Goal: Transaction & Acquisition: Purchase product/service

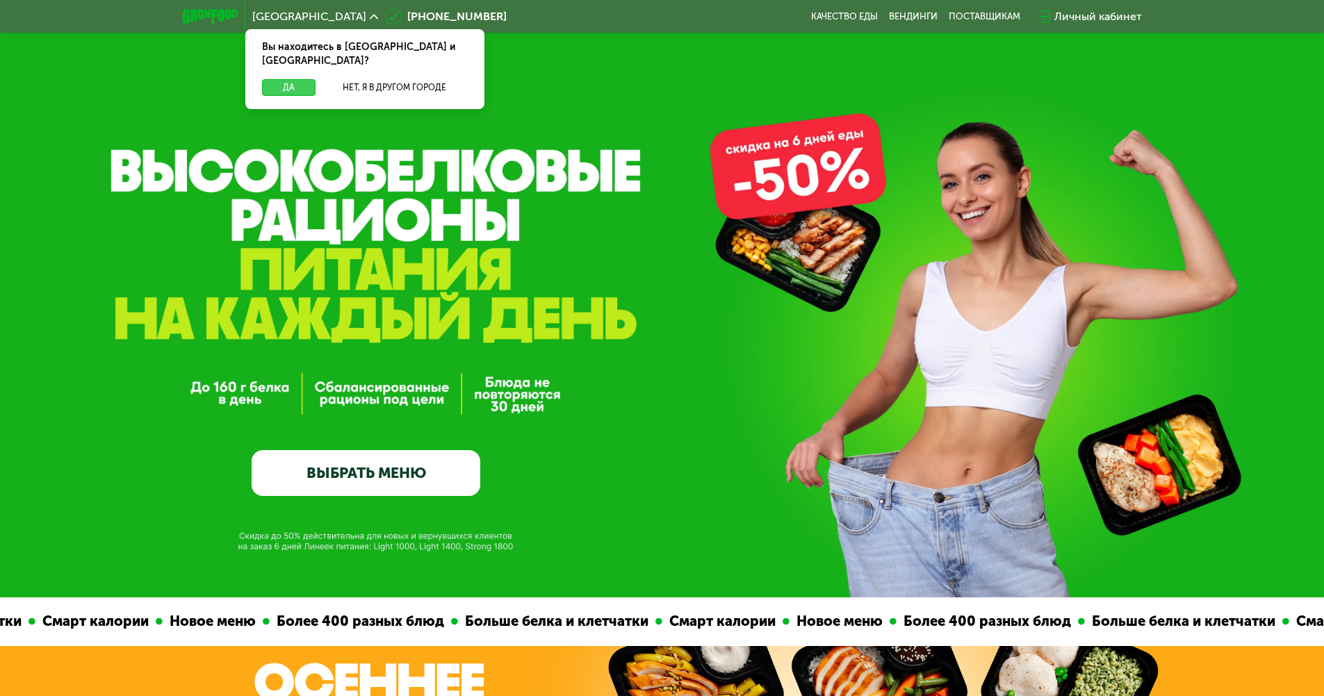
click at [297, 79] on button "Да" at bounding box center [289, 87] width 54 height 17
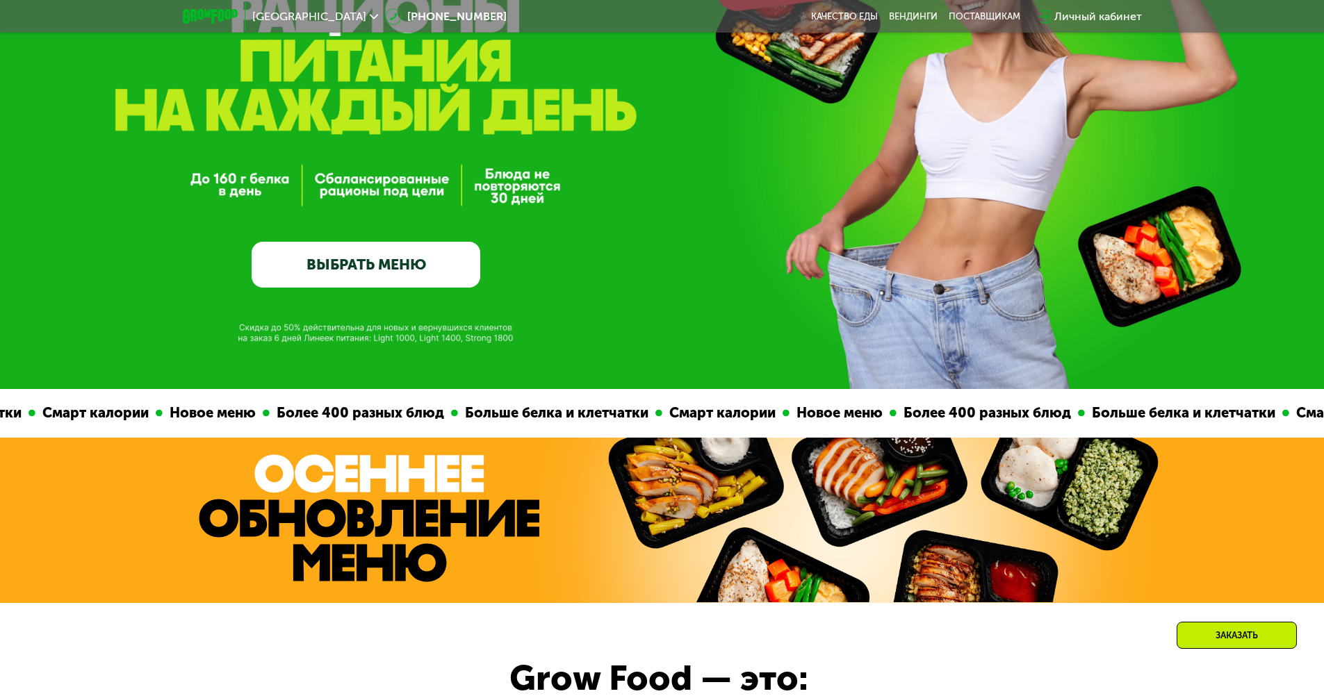
click at [397, 267] on link "ВЫБРАТЬ МЕНЮ" at bounding box center [366, 265] width 229 height 46
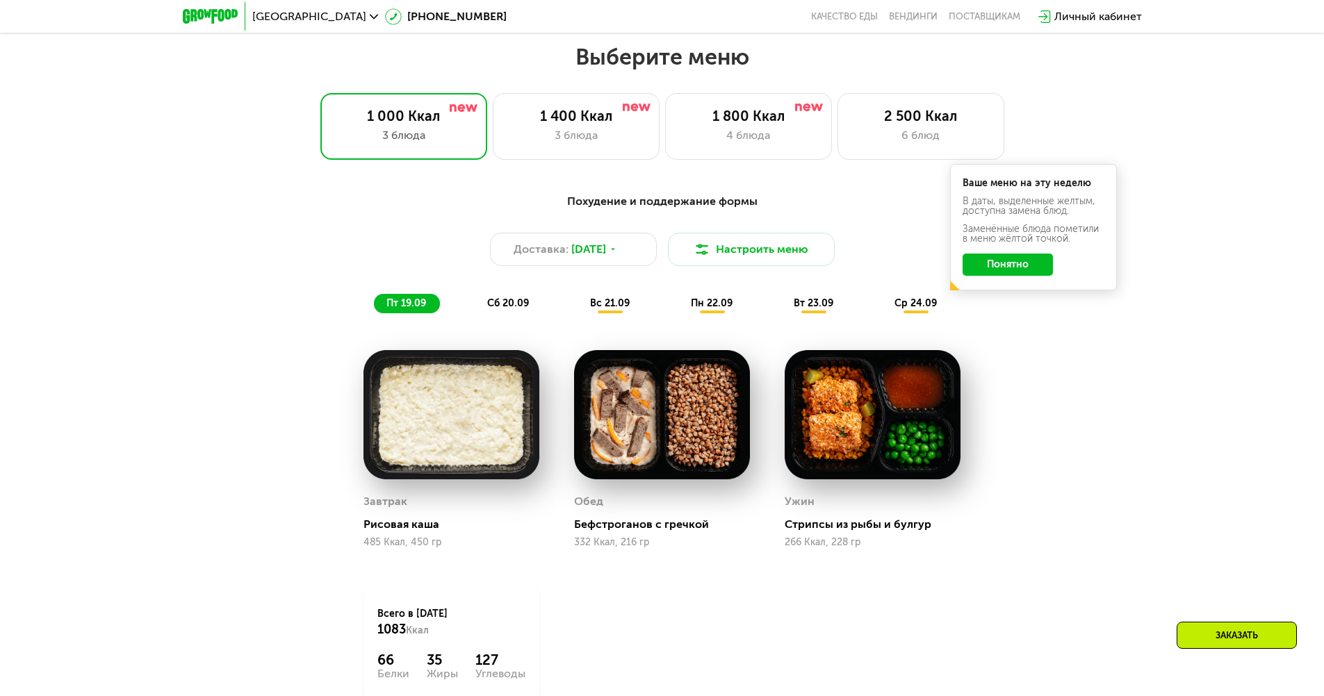
scroll to position [1152, 0]
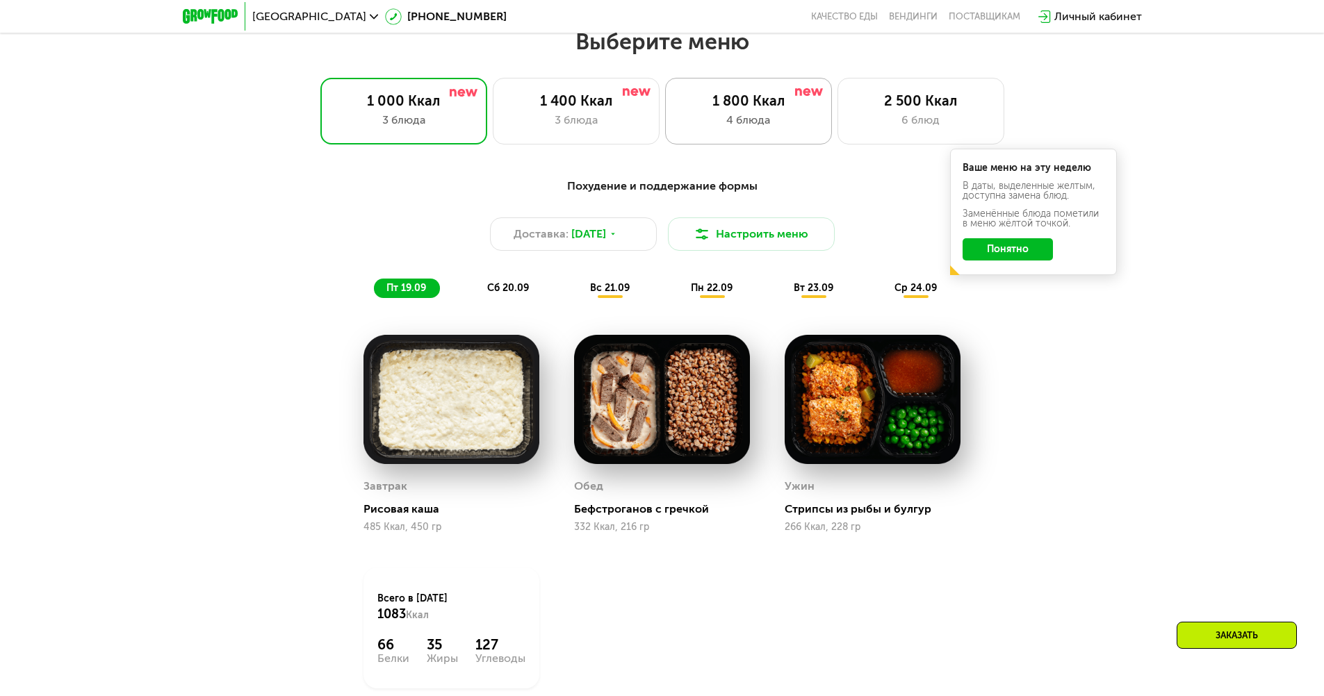
click at [724, 129] on div "4 блюда" at bounding box center [749, 120] width 138 height 17
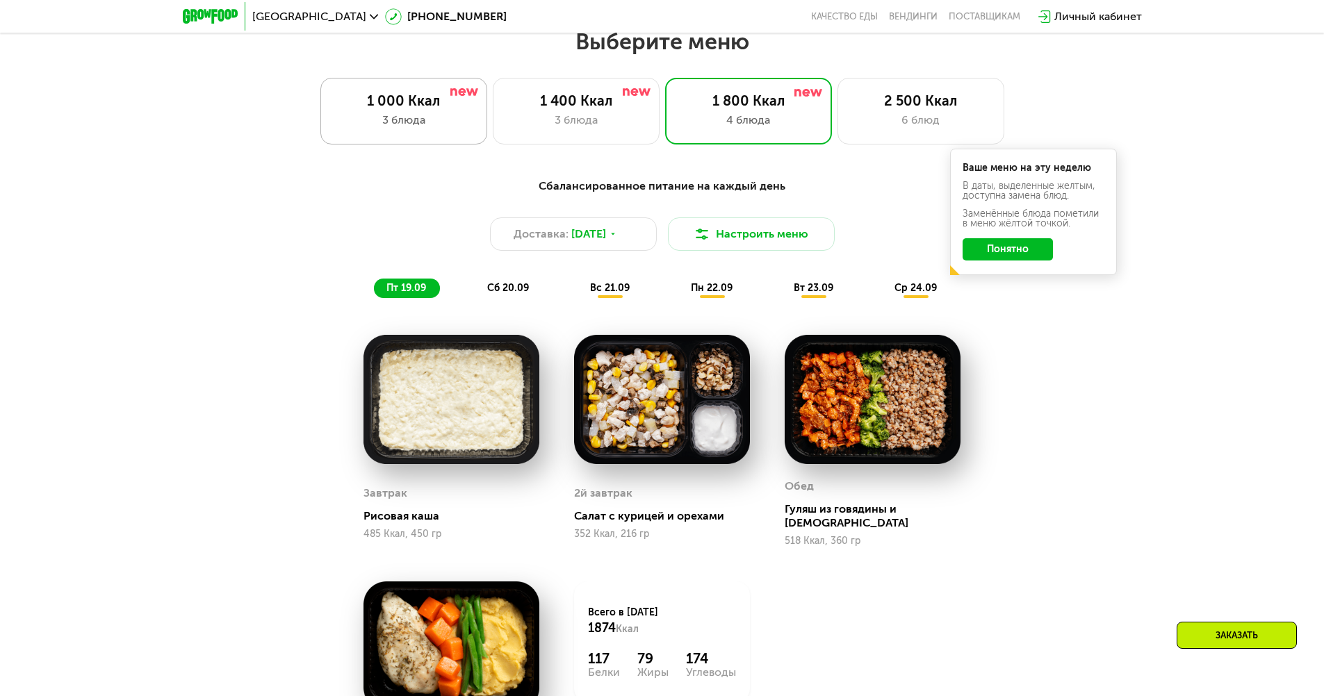
click at [465, 104] on div "1 000 Ккал" at bounding box center [404, 100] width 138 height 17
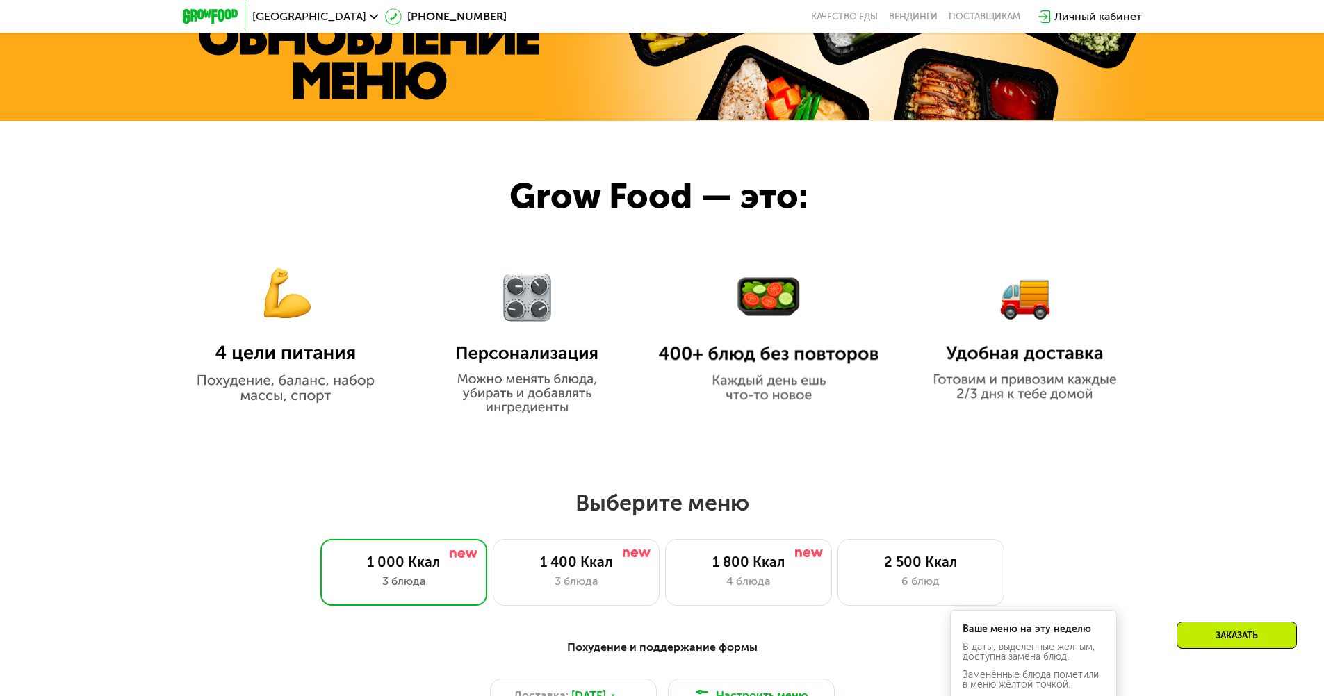
scroll to position [666, 0]
